Goal: Navigation & Orientation: Find specific page/section

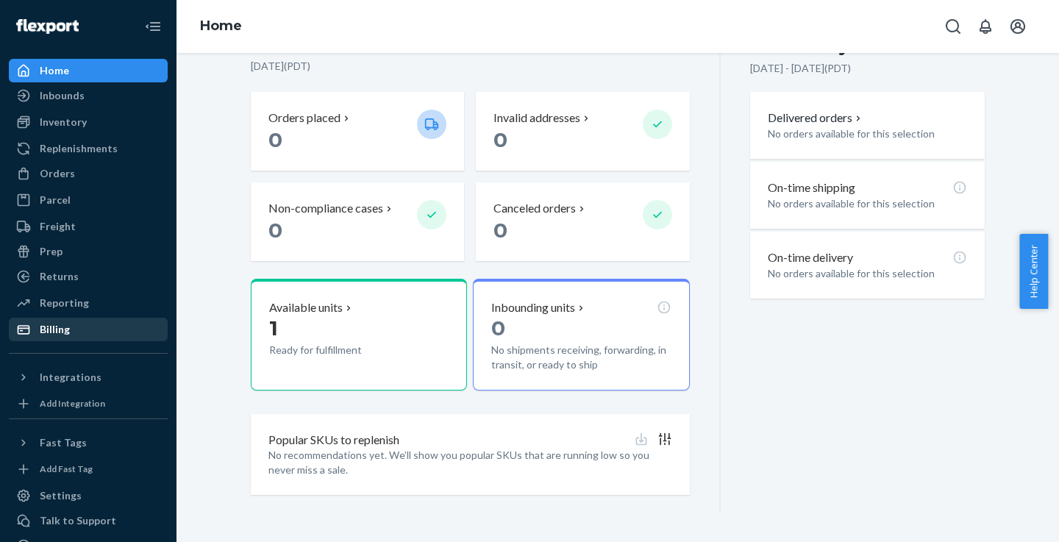
scroll to position [348, 0]
click at [120, 175] on div "Orders" at bounding box center [88, 173] width 156 height 21
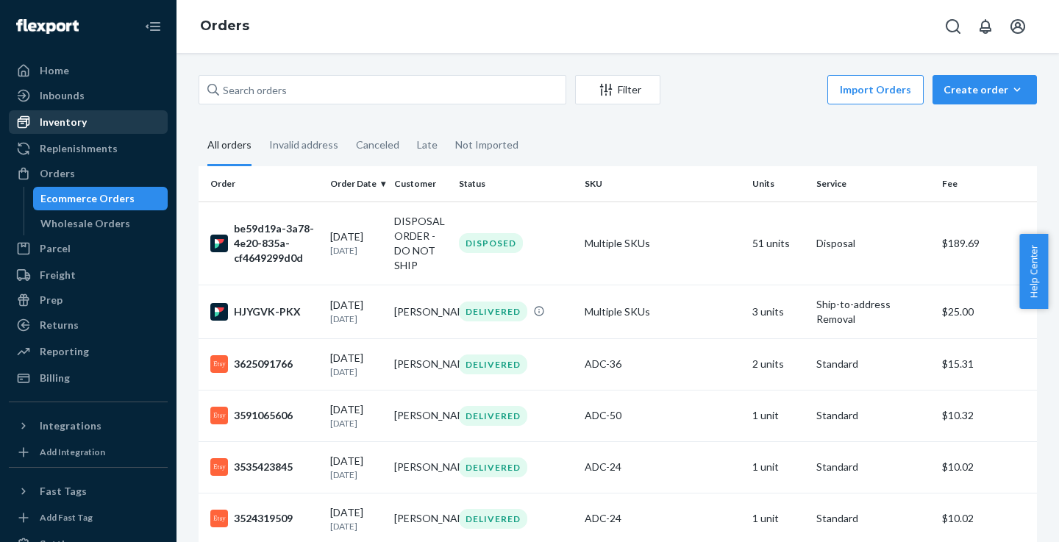
click at [99, 122] on div "Inventory" at bounding box center [88, 122] width 156 height 21
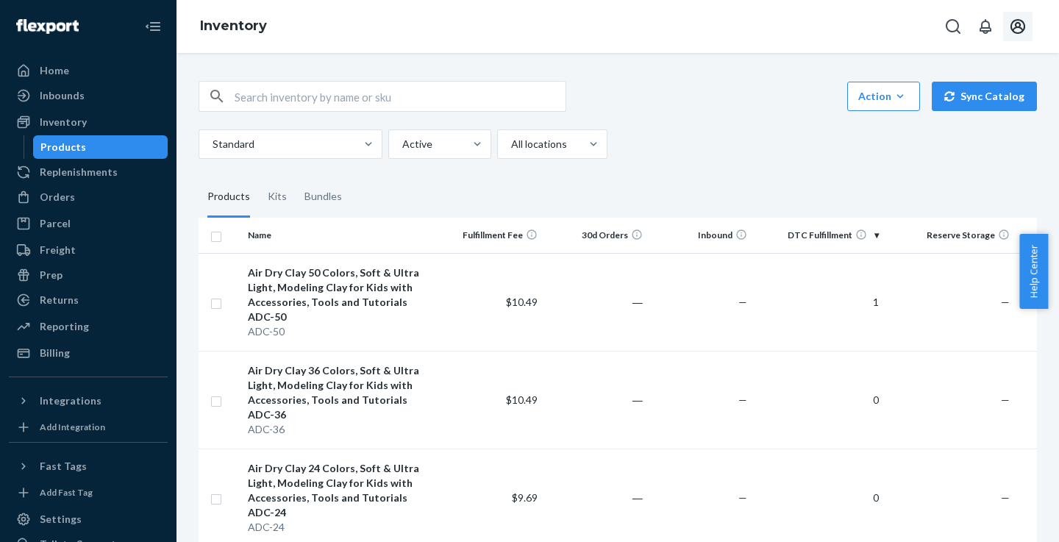
click at [1012, 26] on icon "Open account menu" at bounding box center [1017, 26] width 15 height 15
click at [699, 99] on div "Action Create product Create kit or bundle Bulk create products Bulk update pro…" at bounding box center [618, 96] width 838 height 31
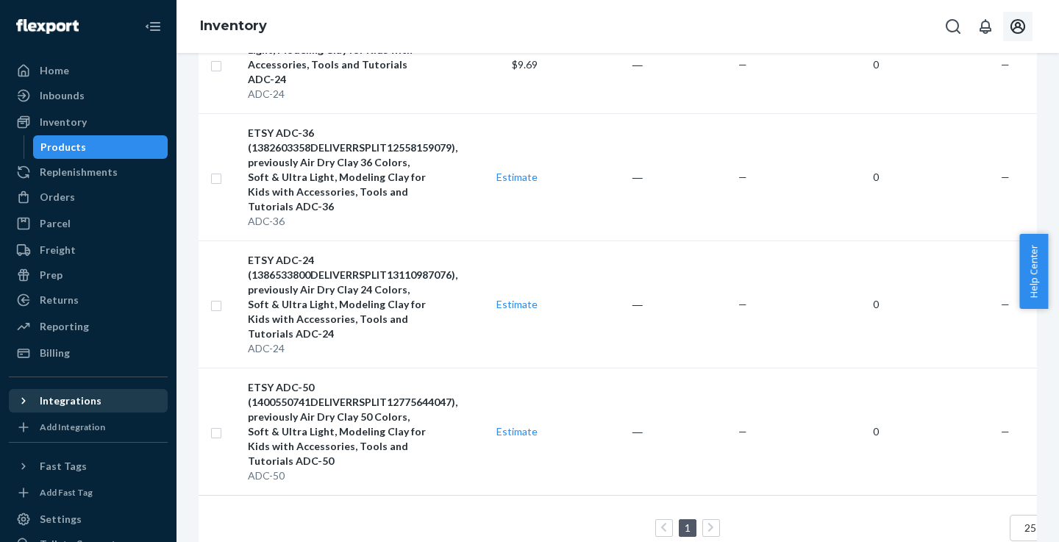
scroll to position [82, 0]
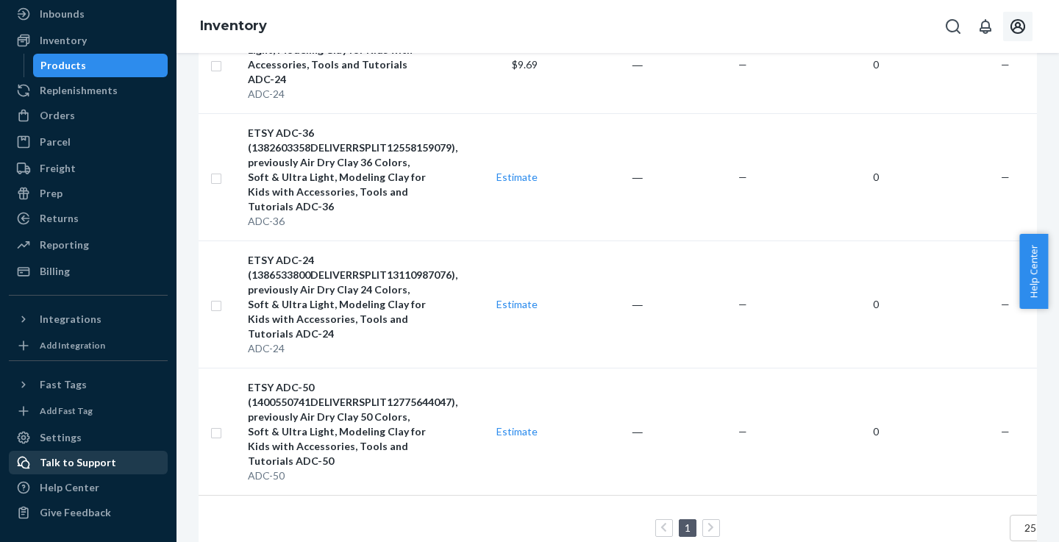
click at [101, 461] on div "Talk to Support" at bounding box center [78, 462] width 76 height 15
click at [97, 487] on div "Help Center" at bounding box center [88, 487] width 156 height 21
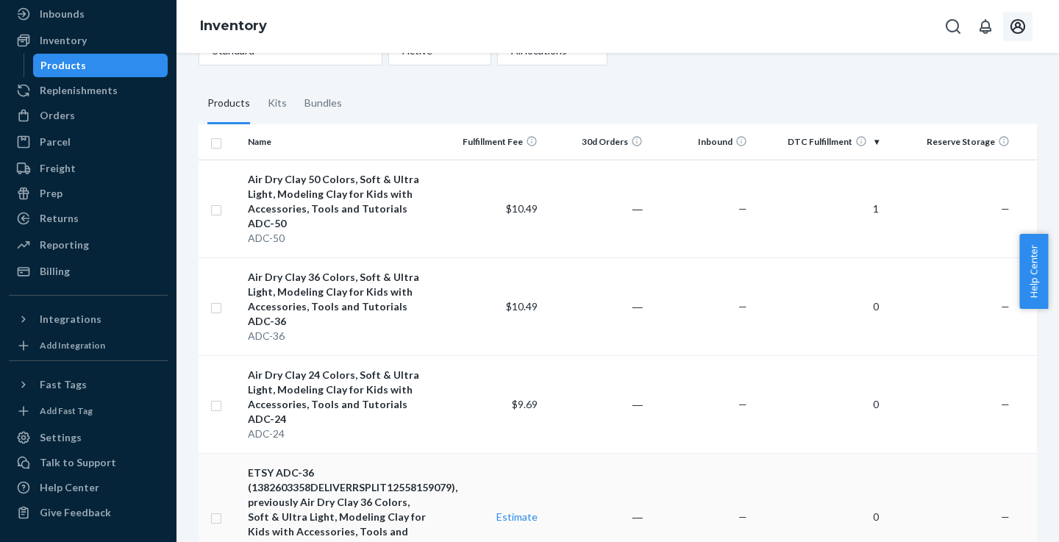
scroll to position [0, 0]
